Goal: Navigation & Orientation: Understand site structure

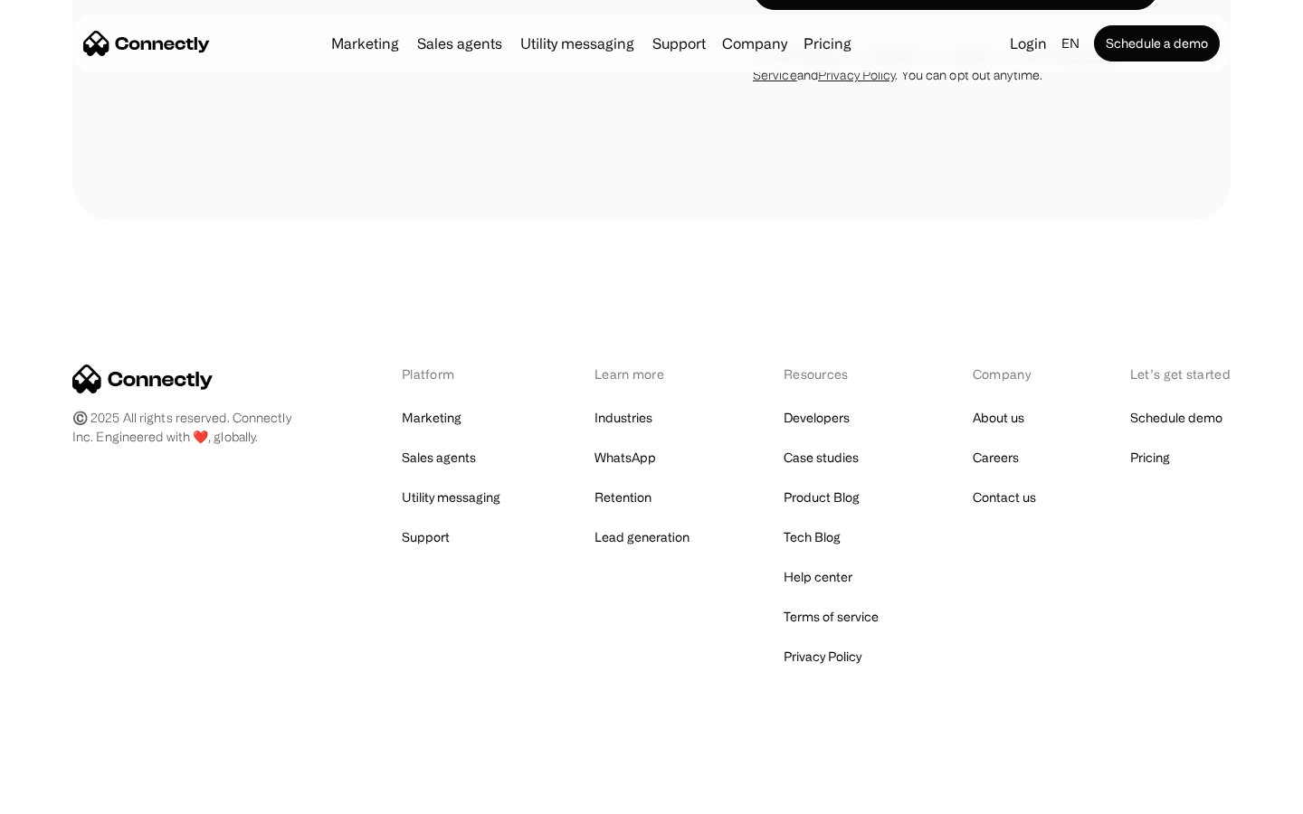
scroll to position [5525, 0]
